Goal: Task Accomplishment & Management: Use online tool/utility

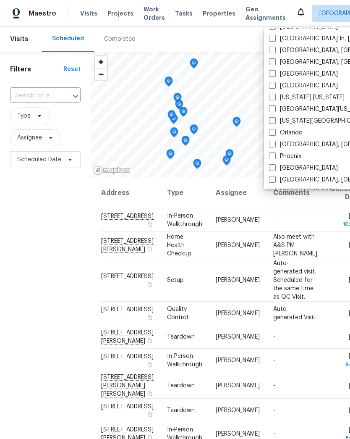
scroll to position [376, 0]
click at [277, 84] on label "[GEOGRAPHIC_DATA]" at bounding box center [303, 85] width 69 height 8
click at [275, 84] on input "[GEOGRAPHIC_DATA]" at bounding box center [271, 83] width 5 height 5
checkbox input "true"
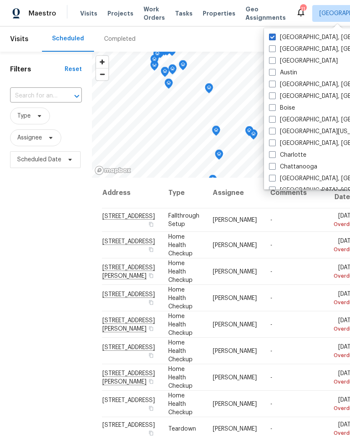
click at [281, 35] on label "[GEOGRAPHIC_DATA], [GEOGRAPHIC_DATA]" at bounding box center [334, 37] width 130 height 8
click at [275, 35] on input "[GEOGRAPHIC_DATA], [GEOGRAPHIC_DATA]" at bounding box center [271, 35] width 5 height 5
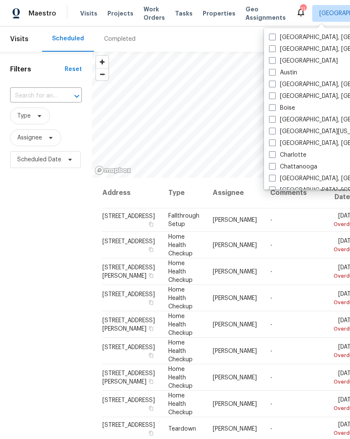
click at [276, 34] on span at bounding box center [272, 37] width 7 height 7
click at [275, 33] on input "[GEOGRAPHIC_DATA], [GEOGRAPHIC_DATA]" at bounding box center [271, 35] width 5 height 5
click at [276, 35] on span at bounding box center [272, 37] width 7 height 7
click at [275, 35] on input "[GEOGRAPHIC_DATA], [GEOGRAPHIC_DATA]" at bounding box center [271, 35] width 5 height 5
checkbox input "false"
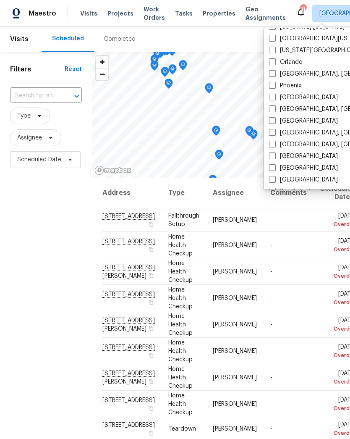
scroll to position [429, 0]
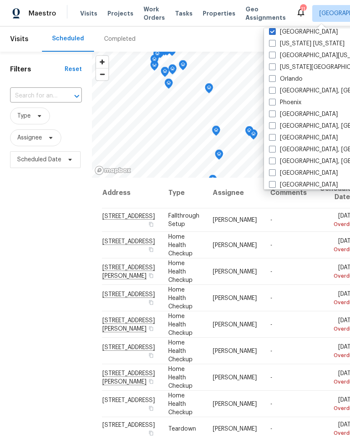
click at [39, 290] on div "Filters Reset ​ Type Assignee Scheduled Date" at bounding box center [46, 290] width 92 height 477
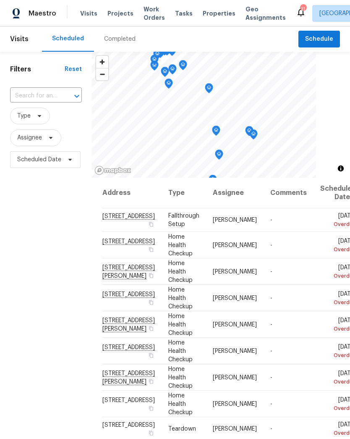
click at [48, 93] on input "text" at bounding box center [34, 96] width 48 height 13
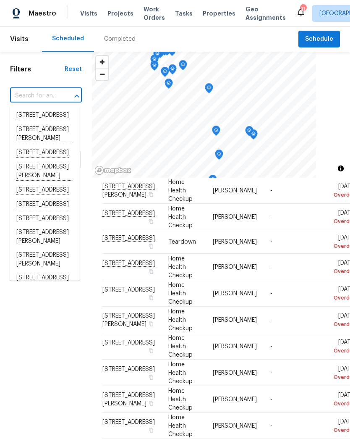
scroll to position [192, 0]
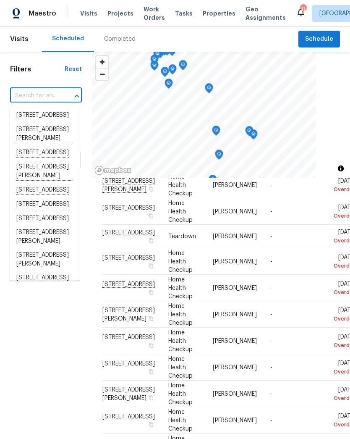
click at [41, 340] on div "Filters Reset ​ Type Assignee Scheduled Date" at bounding box center [46, 290] width 92 height 477
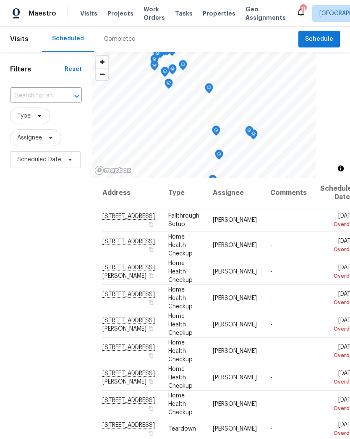
scroll to position [0, 0]
click at [59, 278] on div "Filters Reset ​ Type Assignee Scheduled Date" at bounding box center [46, 290] width 92 height 477
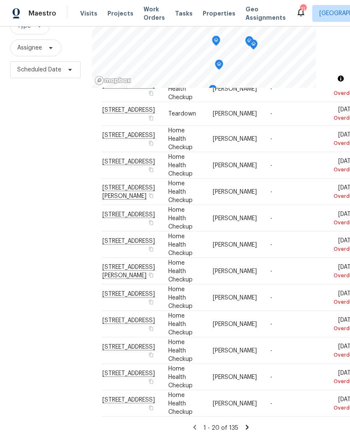
scroll to position [483, 0]
click at [264, 284] on td "-" at bounding box center [289, 297] width 50 height 26
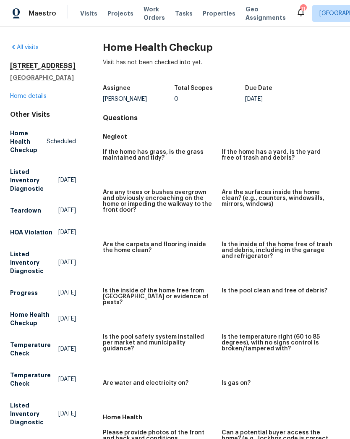
click at [91, 5] on div "Maestro Visits Projects Work Orders Tasks Properties Geo Assignments 11 Nashvil…" at bounding box center [175, 13] width 350 height 26
click at [80, 8] on div "Visits Projects Work Orders Tasks Properties Geo Assignments" at bounding box center [188, 13] width 216 height 17
click at [93, 10] on span "Visits" at bounding box center [88, 13] width 17 height 8
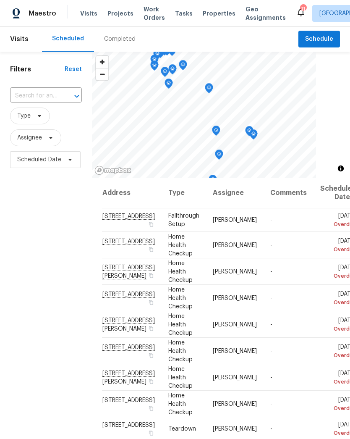
click at [152, 7] on span "Work Orders" at bounding box center [154, 13] width 21 height 17
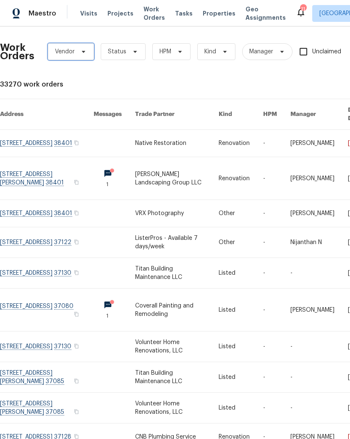
click at [86, 55] on span "Vendor" at bounding box center [71, 51] width 46 height 17
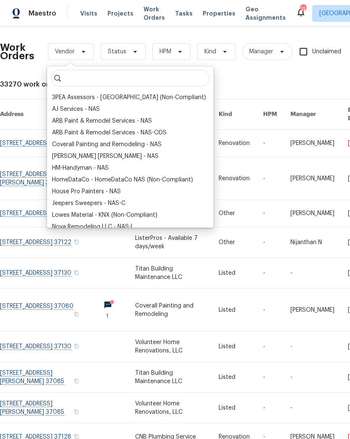
click at [28, 64] on div "Work Orders Vendor Status HPM Kind Manager Unclaimed ​" at bounding box center [231, 51] width 463 height 37
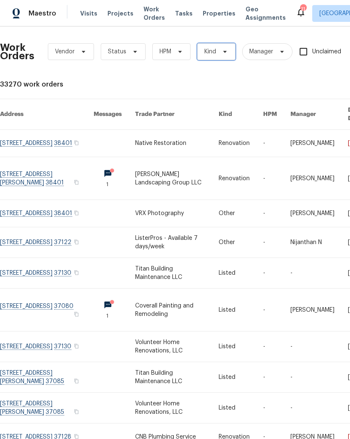
click at [228, 43] on span "Kind" at bounding box center [216, 51] width 38 height 17
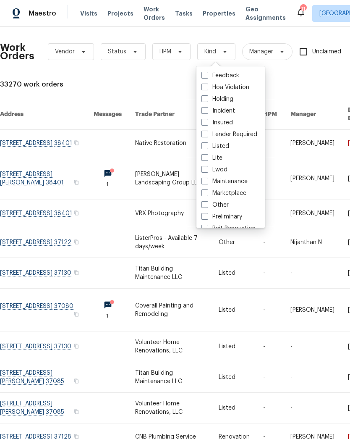
click at [115, 74] on div "Work Orders Vendor Status HPM Kind Manager Unclaimed ​ View Reno Index 33270 wo…" at bounding box center [237, 253] width 475 height 440
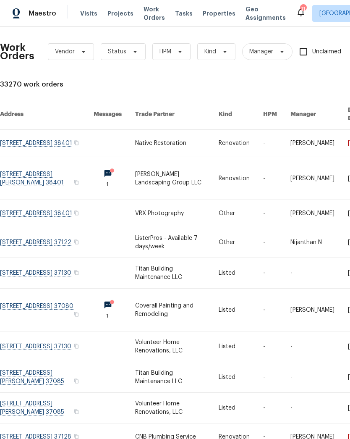
click at [212, 10] on span "Properties" at bounding box center [219, 13] width 33 height 8
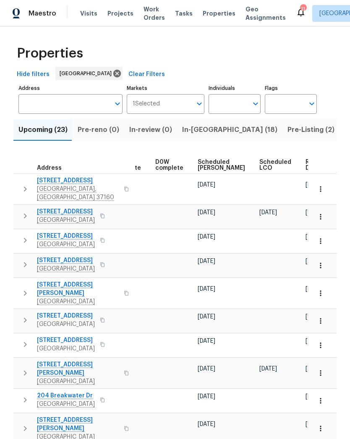
scroll to position [0, 211]
click at [306, 161] on span "Ready Date" at bounding box center [315, 165] width 18 height 12
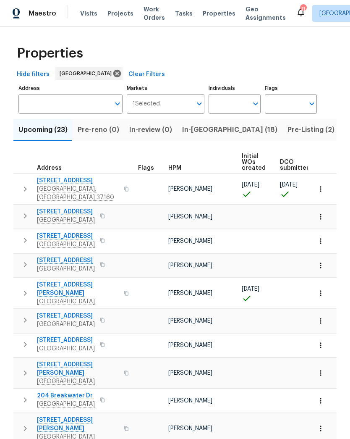
click at [207, 126] on span "In-[GEOGRAPHIC_DATA] (18)" at bounding box center [229, 130] width 95 height 12
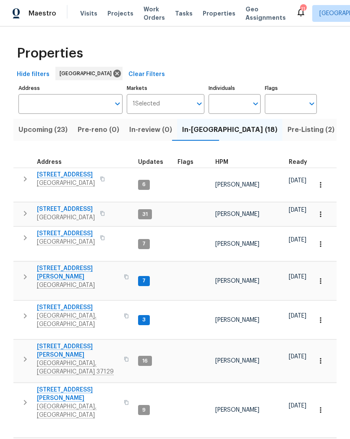
click at [40, 127] on span "Upcoming (23)" at bounding box center [42, 130] width 49 height 12
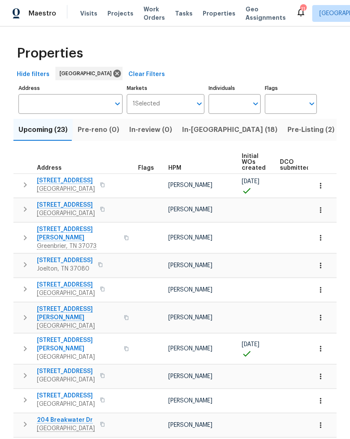
click at [28, 186] on icon "button" at bounding box center [25, 185] width 10 height 10
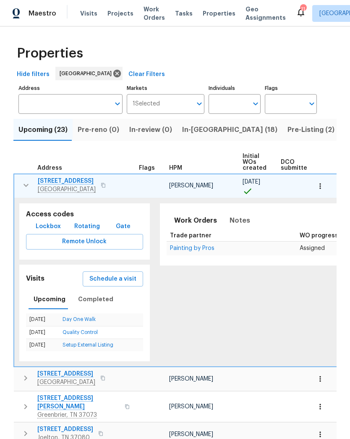
click at [47, 223] on span "Lockbox" at bounding box center [48, 226] width 25 height 11
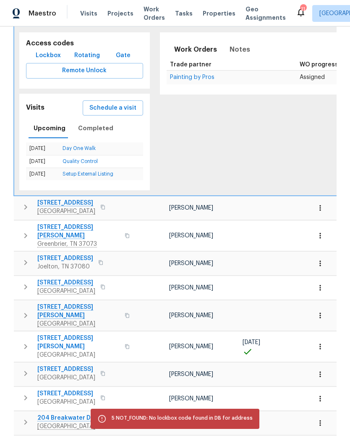
scroll to position [170, 0]
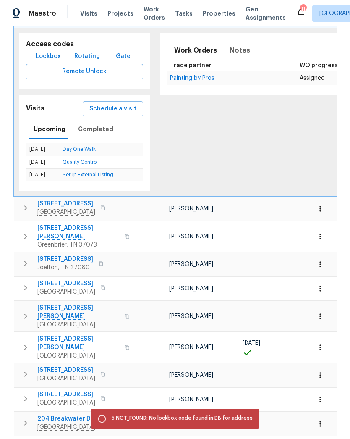
click at [29, 204] on icon "button" at bounding box center [26, 208] width 10 height 10
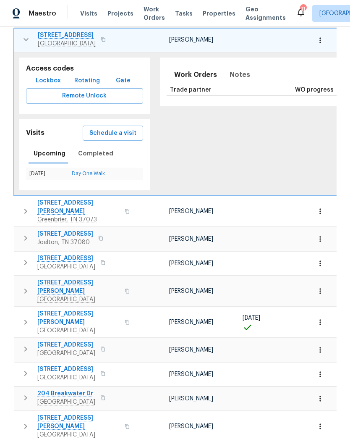
click at [49, 81] on span "Lockbox" at bounding box center [48, 81] width 25 height 11
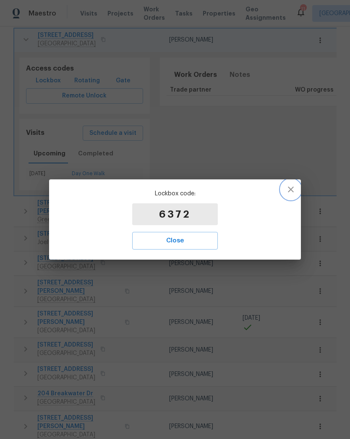
click at [293, 190] on icon "button" at bounding box center [291, 189] width 10 height 10
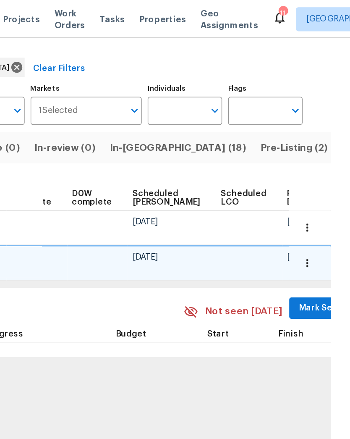
scroll to position [0, 61]
